Goal: Find specific page/section: Find specific page/section

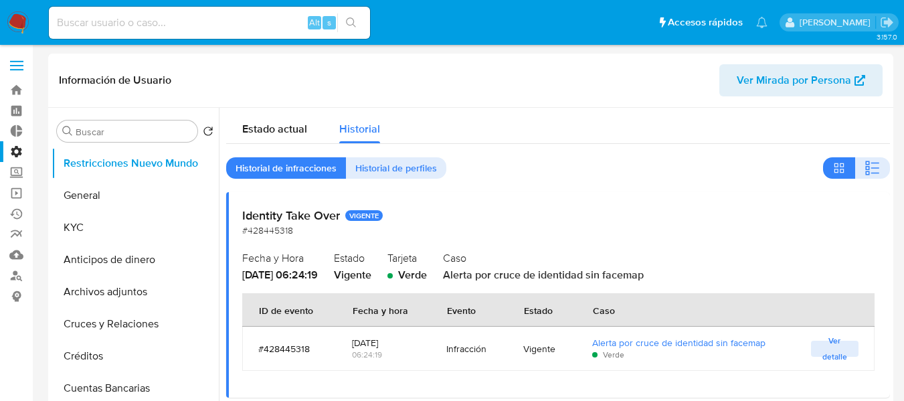
select select "10"
click at [112, 30] on input at bounding box center [209, 22] width 321 height 17
paste input "WYRPUrJvMQyywQNVBXJ4GEKM"
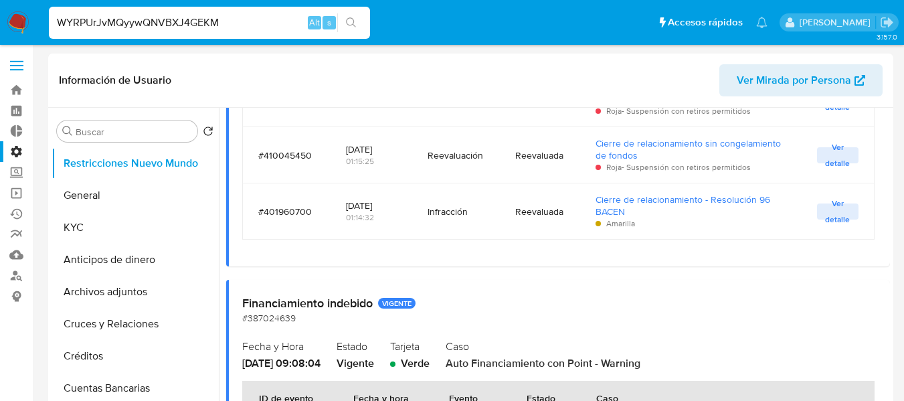
type input "WYRPUrJvMQyywQNVBXJ4GEKM"
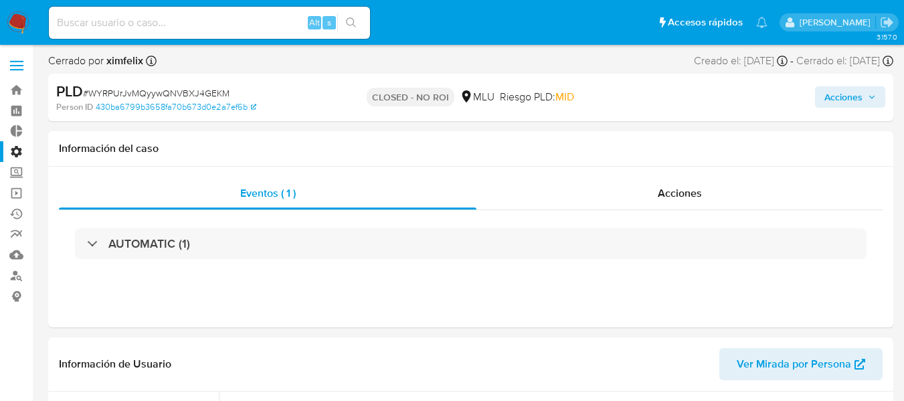
select select "10"
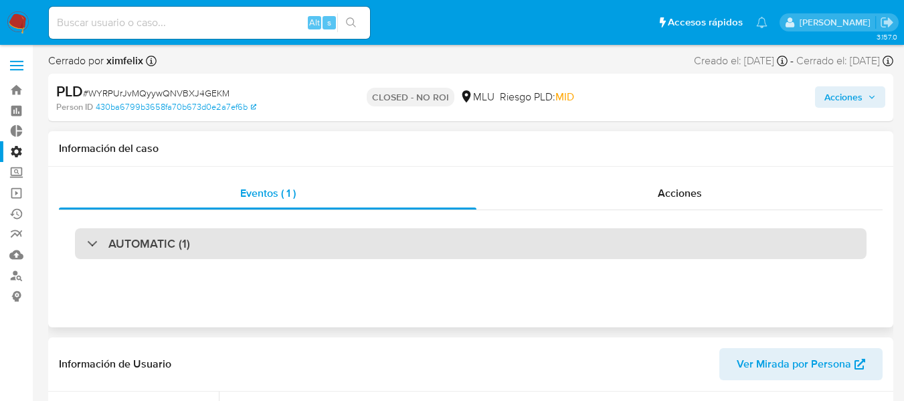
click at [130, 252] on div "AUTOMATIC (1)" at bounding box center [470, 243] width 791 height 31
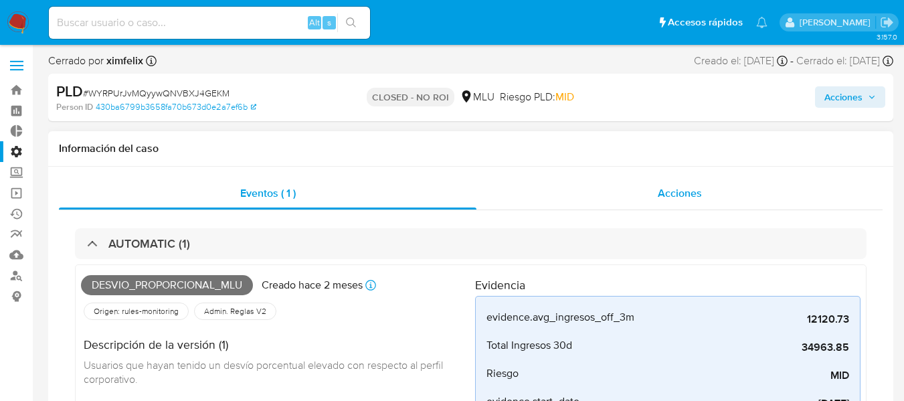
click at [708, 192] on div "Acciones" at bounding box center [679, 193] width 406 height 32
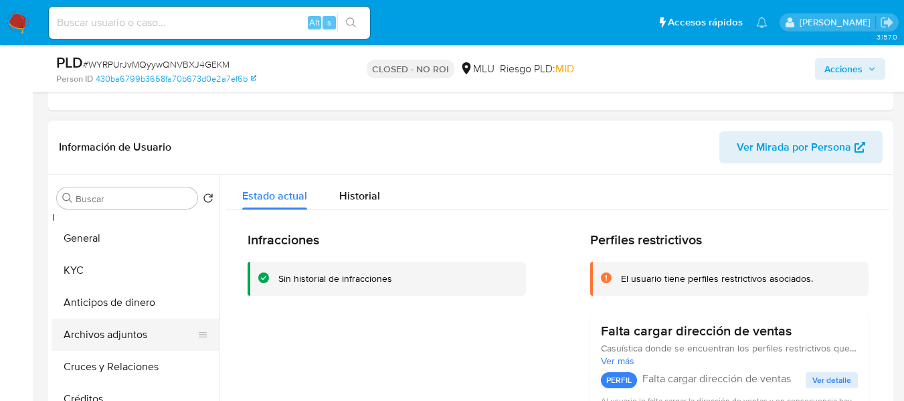
scroll to position [67, 0]
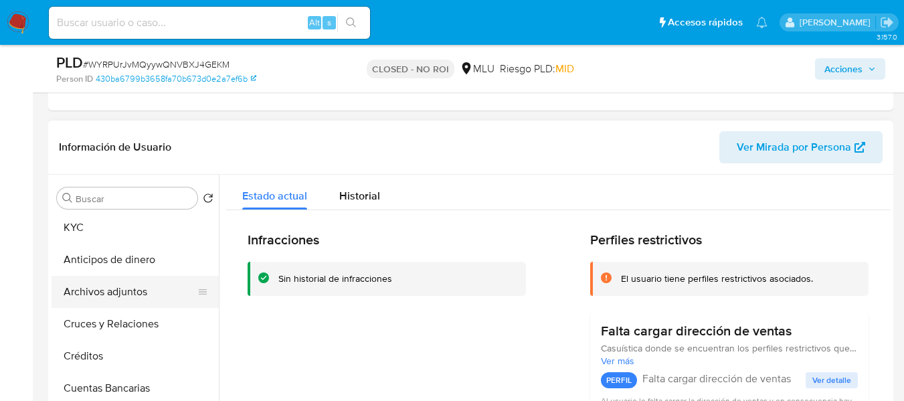
click at [101, 287] on button "Archivos adjuntos" at bounding box center [130, 292] width 157 height 32
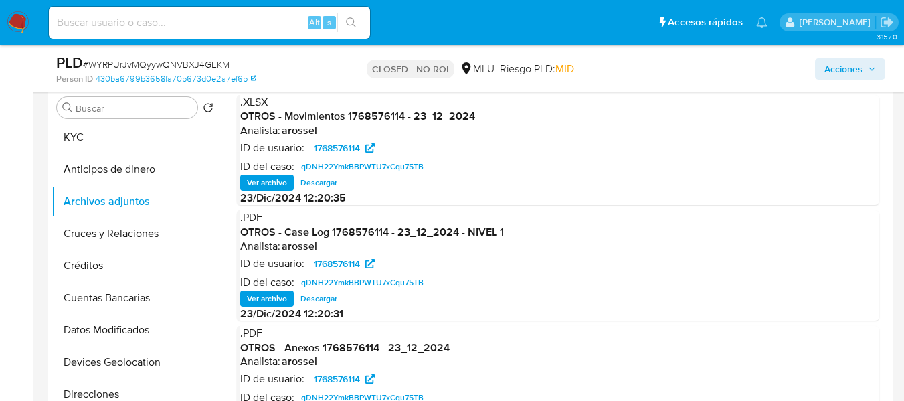
scroll to position [334, 0]
